Goal: Find specific page/section

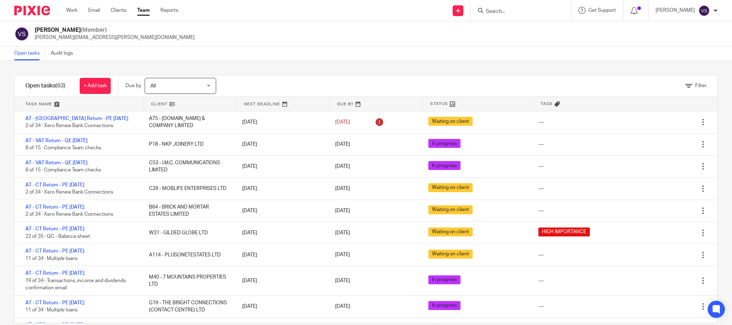
scroll to position [13, 0]
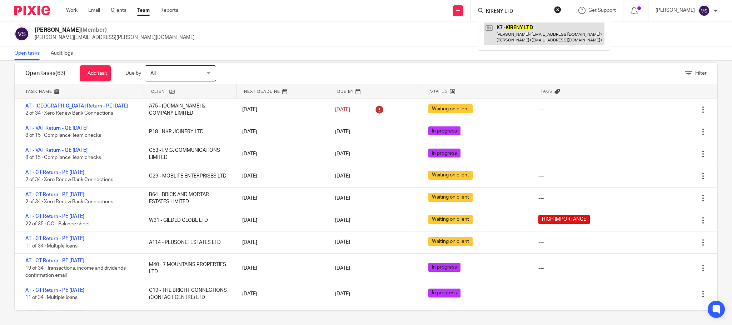
type input "KIRENY LTD"
click at [501, 33] on link at bounding box center [544, 33] width 121 height 22
drag, startPoint x: 539, startPoint y: 12, endPoint x: 419, endPoint y: 4, distance: 119.9
click at [420, 4] on div "Send new email Create task Add client Request signature KIRENY LTD K7 - KIRENY …" at bounding box center [460, 10] width 543 height 21
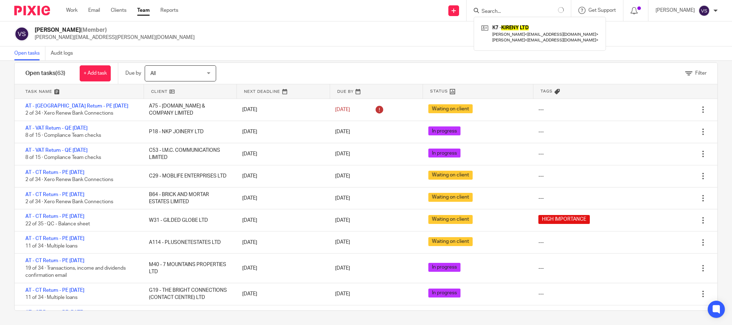
paste input "Mortoo Homes Ltd"
type input "Mortoo Homes Ltd"
click at [545, 31] on link at bounding box center [531, 33] width 95 height 22
click at [560, 11] on button "reset" at bounding box center [557, 9] width 7 height 7
click at [537, 16] on div at bounding box center [521, 10] width 100 height 21
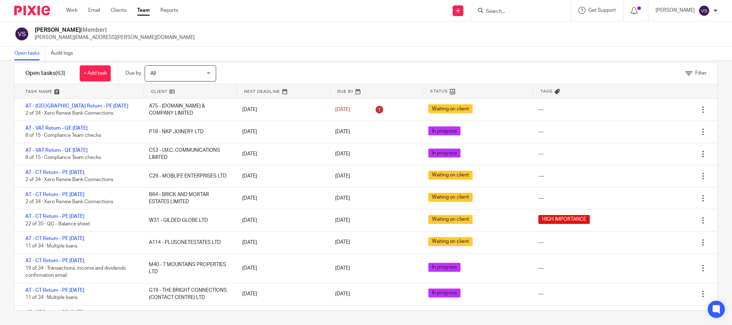
click at [517, 14] on input "Search" at bounding box center [517, 12] width 64 height 6
paste input "TEECO'S LIMITED"
type input "TEECO'S LIMITED"
drag, startPoint x: 510, startPoint y: 32, endPoint x: 555, endPoint y: 10, distance: 50.2
click at [510, 32] on link at bounding box center [544, 30] width 121 height 16
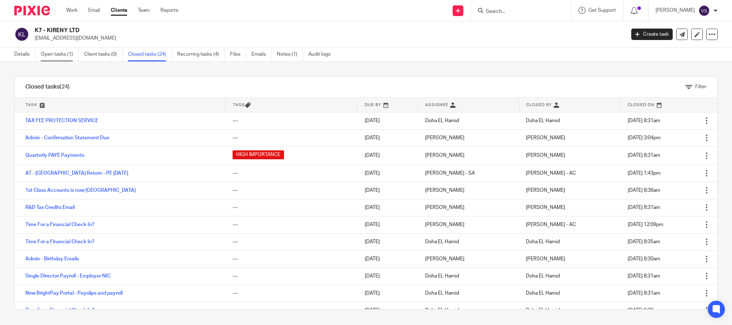
click at [48, 56] on link "Open tasks (1)" at bounding box center [60, 54] width 38 height 14
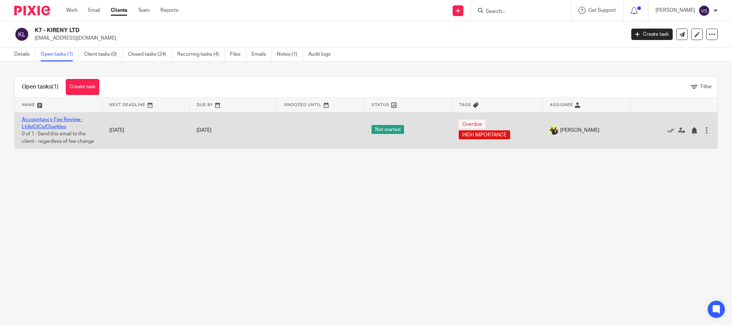
click at [62, 118] on link "Accountancy Fee Review - Ltds/CICs/Charities" at bounding box center [52, 123] width 61 height 12
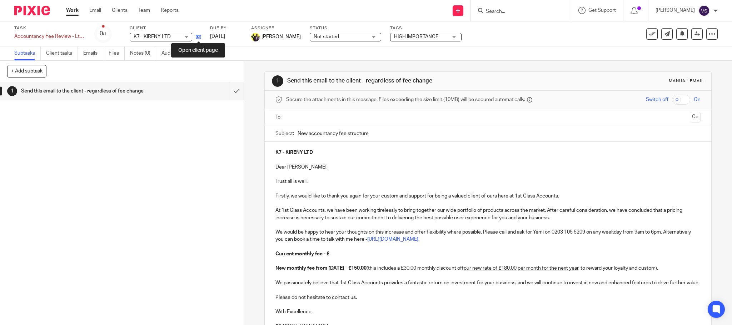
click at [199, 39] on icon at bounding box center [198, 36] width 5 height 5
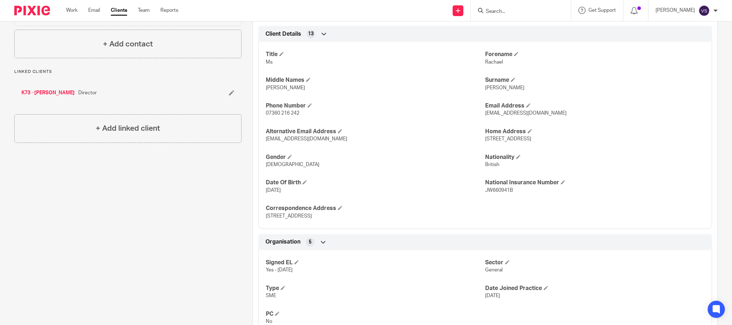
scroll to position [179, 0]
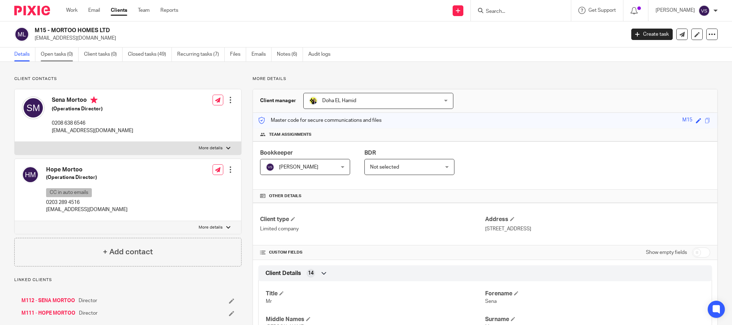
click at [61, 51] on link "Open tasks (0)" at bounding box center [60, 54] width 38 height 14
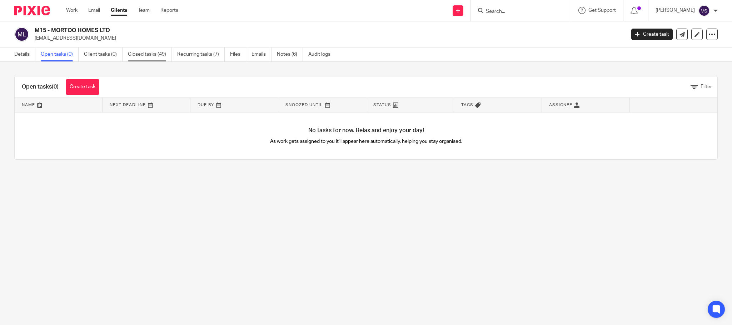
click at [151, 57] on link "Closed tasks (49)" at bounding box center [150, 54] width 44 height 14
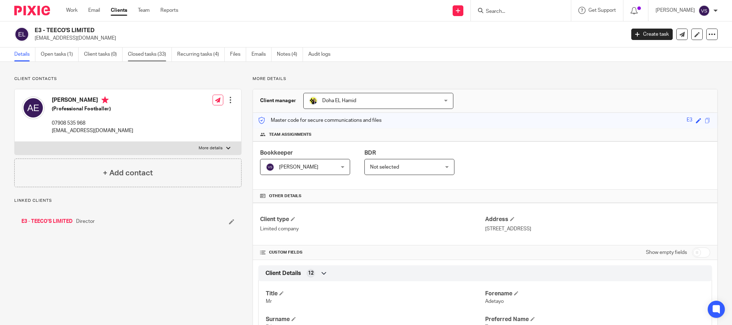
click at [155, 56] on link "Closed tasks (33)" at bounding box center [150, 54] width 44 height 14
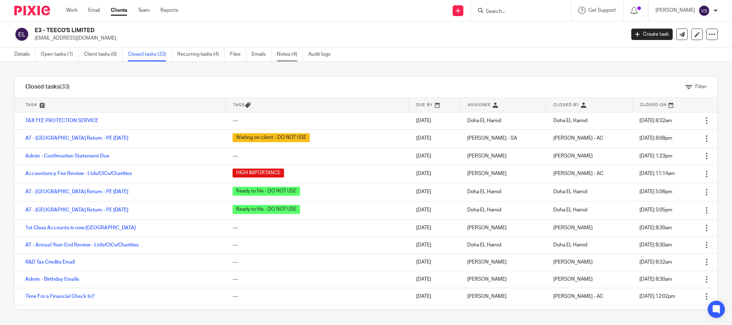
click at [285, 57] on link "Notes (4)" at bounding box center [290, 54] width 26 height 14
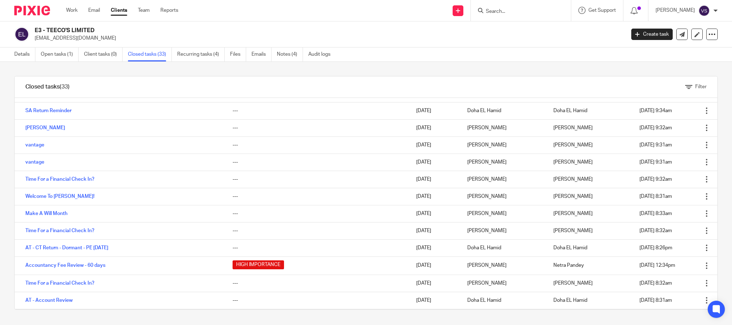
scroll to position [216, 0]
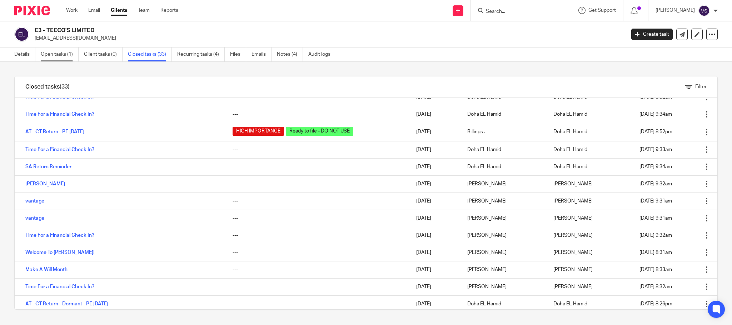
click at [53, 55] on link "Open tasks (1)" at bounding box center [60, 54] width 38 height 14
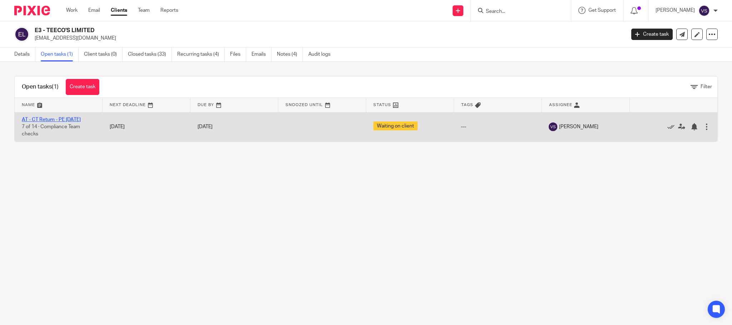
click at [51, 120] on link "AT - CT Return - PE [DATE]" at bounding box center [51, 119] width 59 height 5
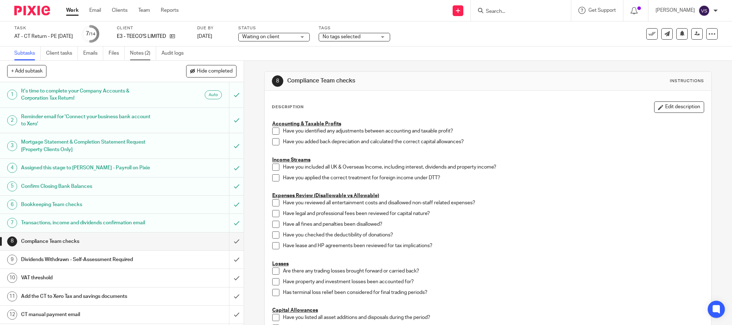
click at [141, 53] on link "Notes (2)" at bounding box center [143, 53] width 26 height 14
